Goal: Transaction & Acquisition: Book appointment/travel/reservation

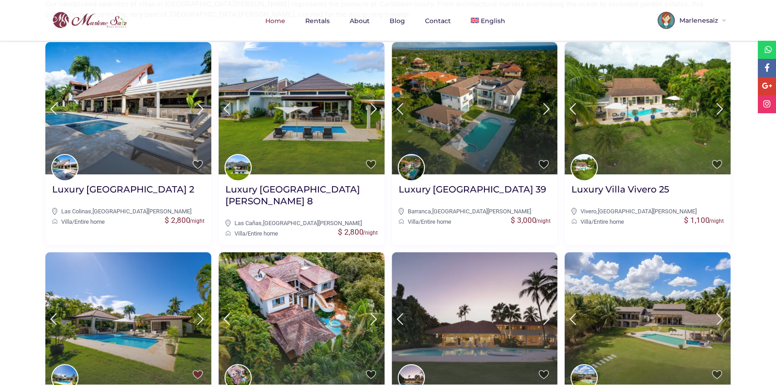
scroll to position [364, 0]
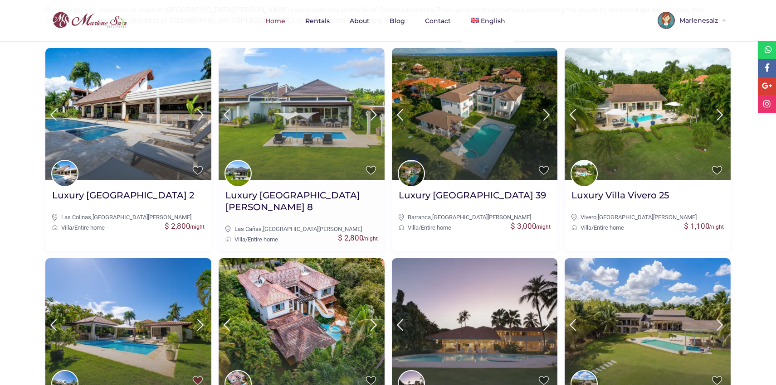
click at [302, 119] on img at bounding box center [302, 114] width 166 height 132
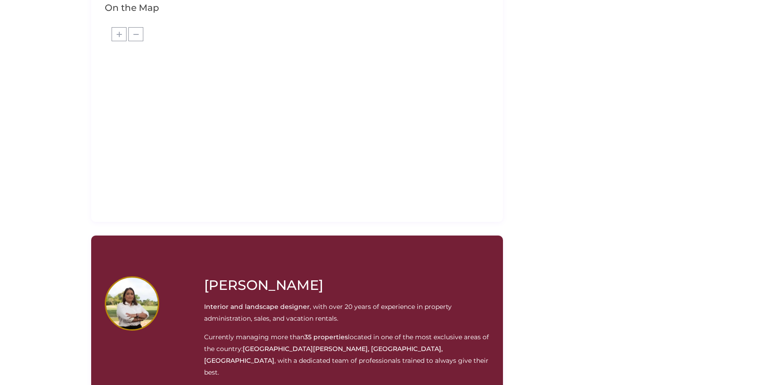
scroll to position [1081, 0]
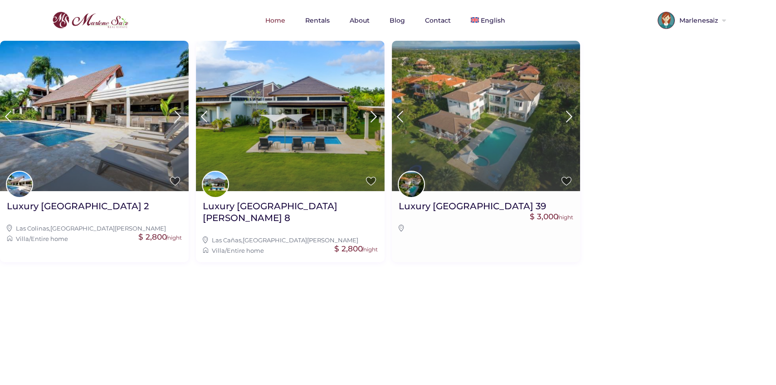
click at [512, 132] on img at bounding box center [486, 116] width 189 height 151
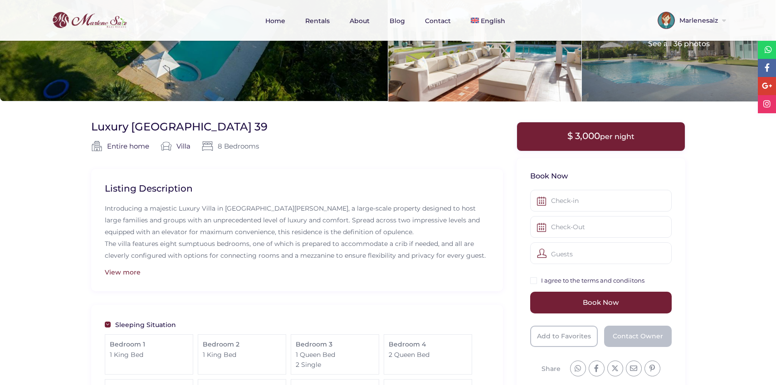
scroll to position [133, 0]
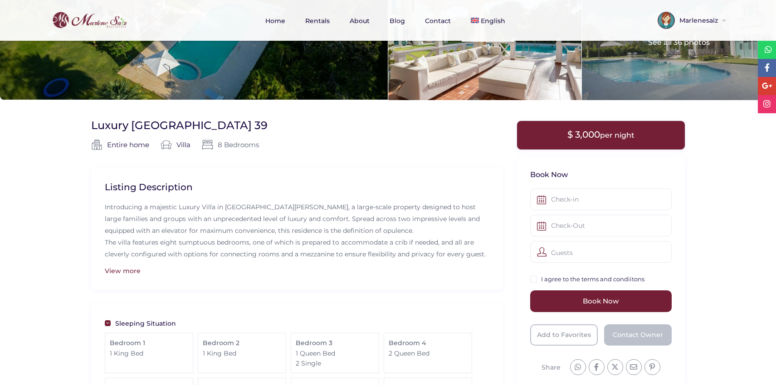
click at [126, 273] on div "View more" at bounding box center [297, 271] width 385 height 10
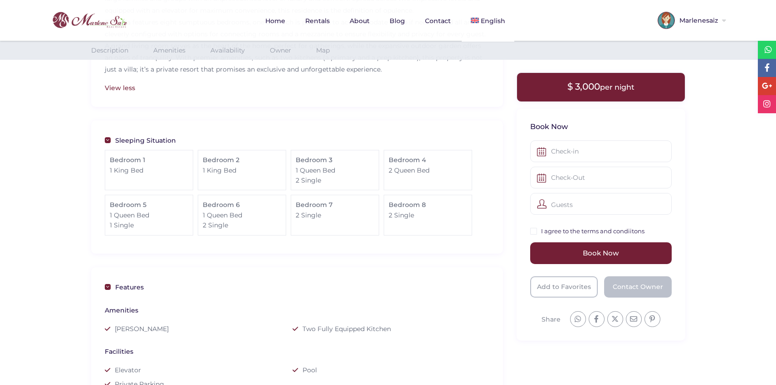
scroll to position [351, 0]
